Goal: Information Seeking & Learning: Learn about a topic

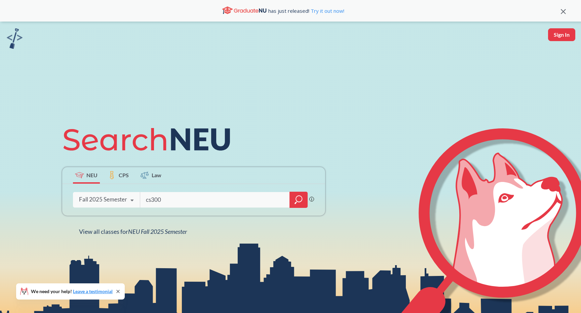
type input "cs3001"
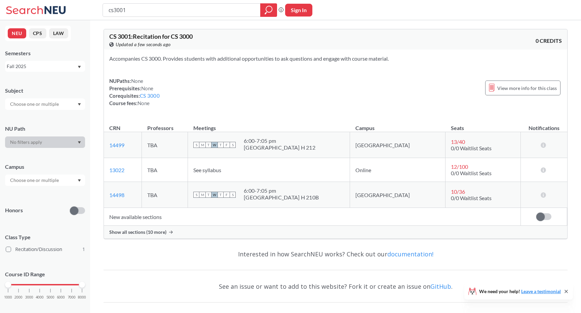
click at [348, 228] on div "Show all sections (10 more)" at bounding box center [336, 231] width 464 height 13
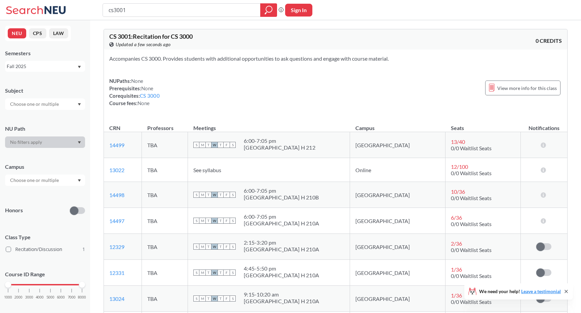
click at [348, 228] on td "S M T W T F S 6:00 - 7:05 pm [GEOGRAPHIC_DATA]" at bounding box center [269, 221] width 162 height 26
click at [199, 5] on input "cs3001" at bounding box center [182, 9] width 148 height 11
click at [199, 8] on input "cs3001" at bounding box center [182, 9] width 148 height 11
type input "cs3000"
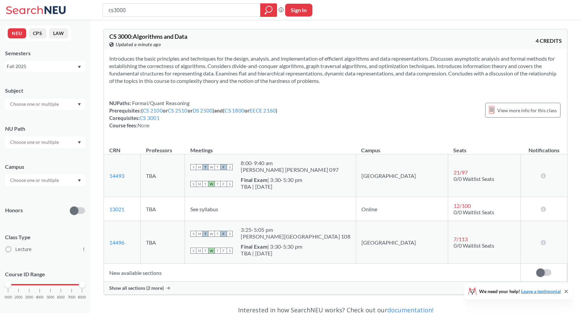
click at [316, 284] on div "Show all sections (2 more)" at bounding box center [336, 287] width 464 height 13
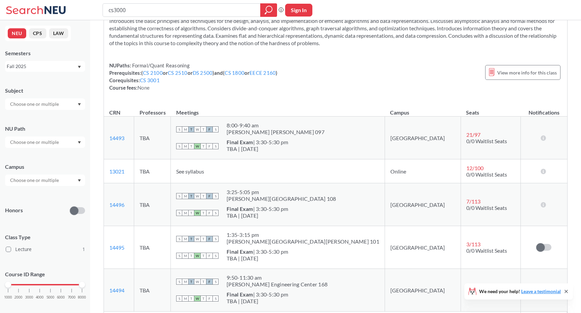
scroll to position [23, 0]
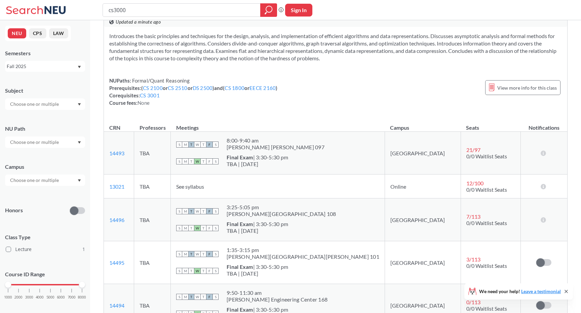
click at [358, 140] on div "S M T W T F S 8:00 - 9:40 am [PERSON_NAME][GEOGRAPHIC_DATA][PERSON_NAME] 097" at bounding box center [277, 144] width 203 height 15
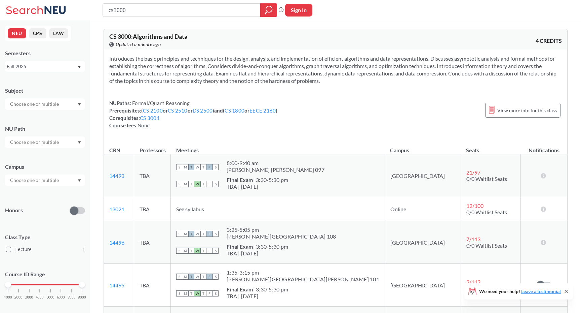
click at [358, 140] on th "Meetings" at bounding box center [278, 147] width 214 height 14
click at [358, 139] on div "Introduces the basic principles and techniques for the design, analysis, and im…" at bounding box center [336, 94] width 464 height 90
click at [357, 139] on div "Introduces the basic principles and techniques for the design, analysis, and im…" at bounding box center [336, 94] width 464 height 90
